Goal: Task Accomplishment & Management: Use online tool/utility

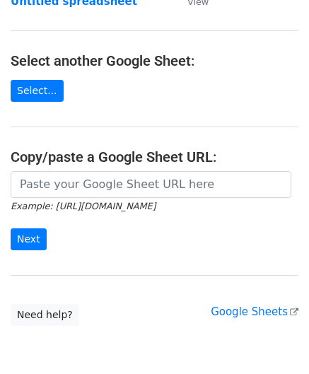
scroll to position [141, 0]
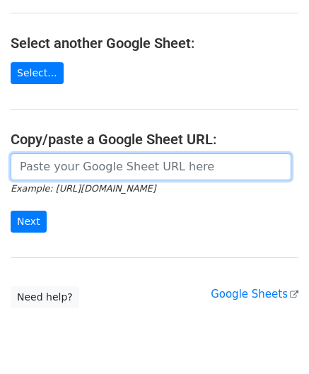
click at [76, 167] on input "url" at bounding box center [151, 166] width 281 height 27
paste input "[URL][DOMAIN_NAME]"
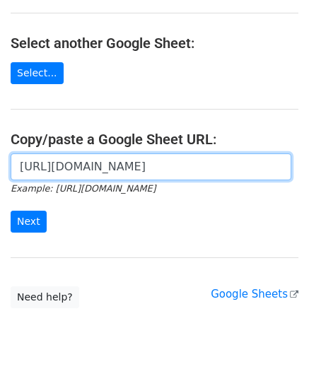
scroll to position [0, 308]
type input "[URL][DOMAIN_NAME]"
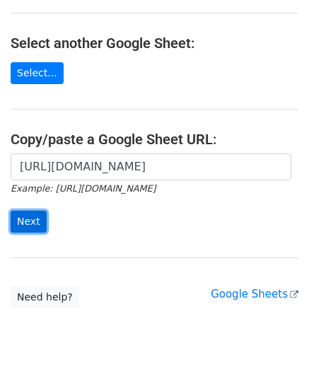
click at [27, 216] on input "Next" at bounding box center [29, 222] width 36 height 22
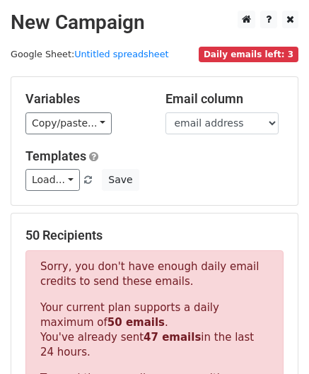
scroll to position [477, 0]
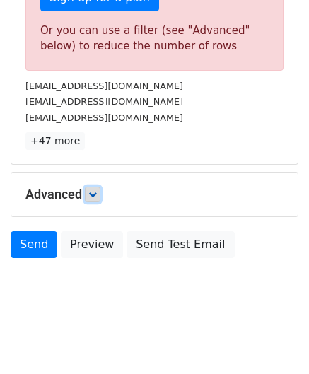
click at [100, 192] on link at bounding box center [93, 195] width 16 height 16
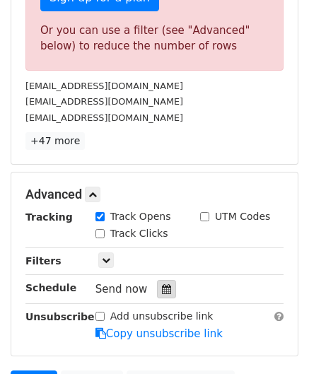
click at [162, 288] on icon at bounding box center [166, 289] width 9 height 10
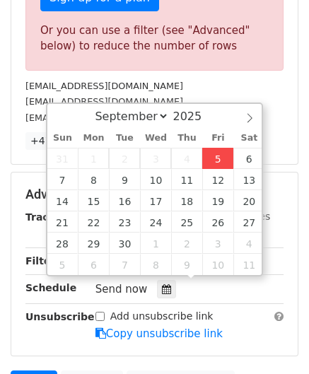
type input "2025-09-05 12:00"
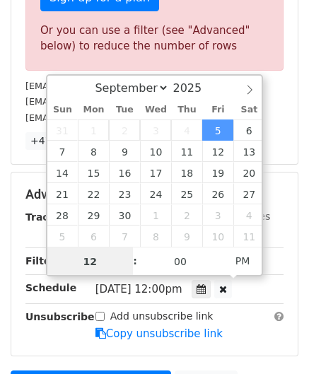
scroll to position [0, 0]
paste input "0"
type input "10"
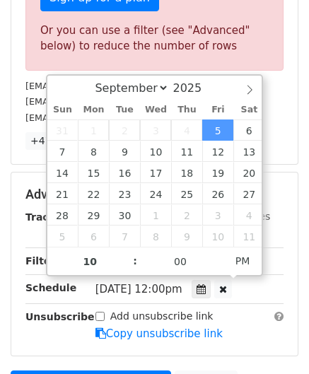
type input "2025-09-05 22:00"
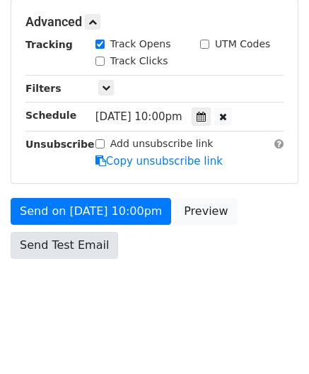
scroll to position [648, 0]
